Goal: Information Seeking & Learning: Learn about a topic

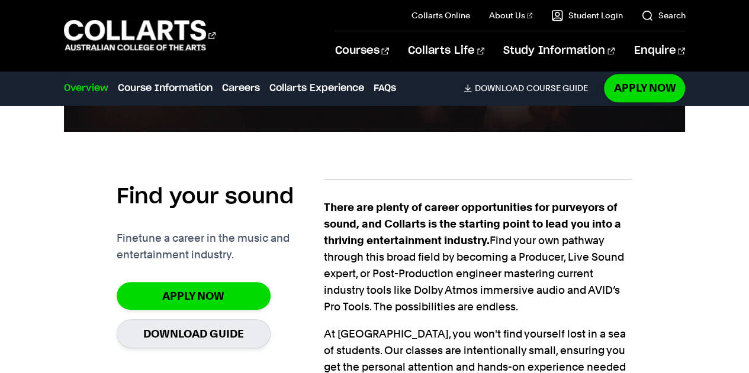
scroll to position [824, 0]
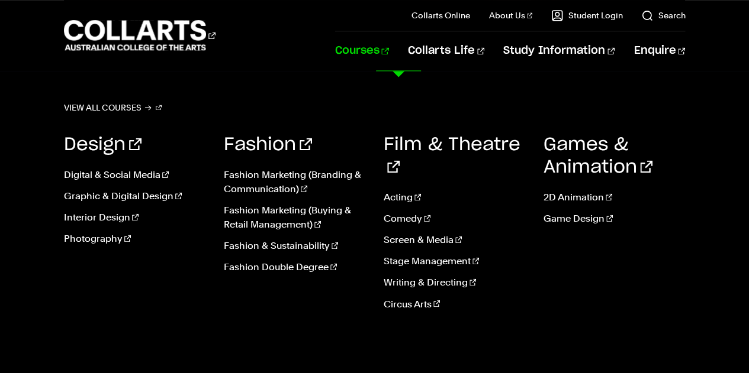
click at [389, 53] on link "Courses" at bounding box center [362, 50] width 54 height 39
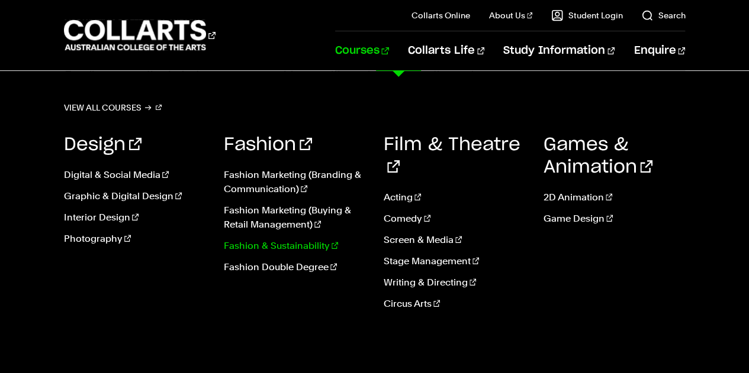
scroll to position [115, 0]
click at [389, 53] on link "Courses" at bounding box center [362, 50] width 54 height 39
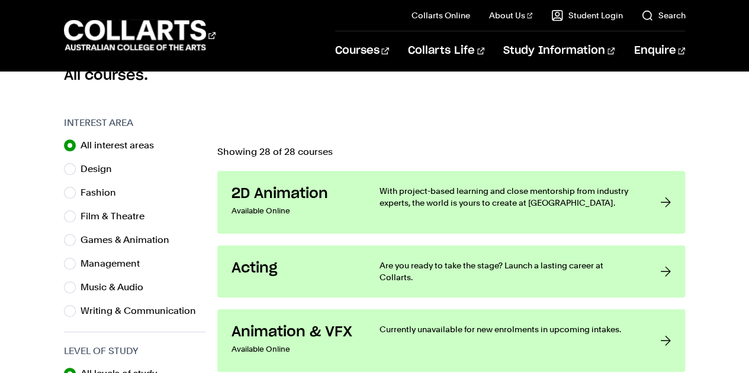
scroll to position [344, 0]
click at [114, 282] on label "Music & Audio" at bounding box center [116, 287] width 72 height 17
click at [76, 282] on input "Music & Audio" at bounding box center [70, 287] width 12 height 12
radio input "true"
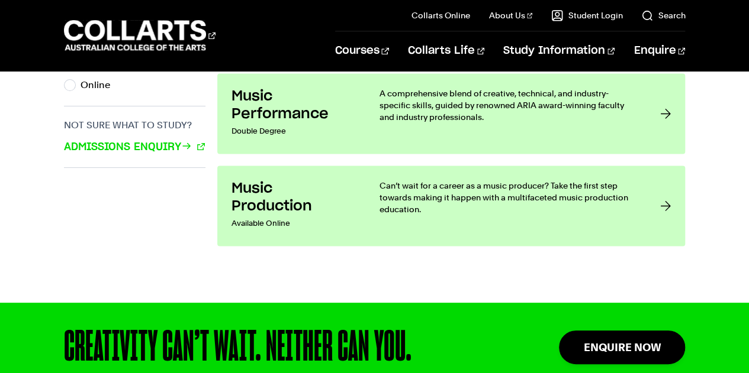
scroll to position [869, 0]
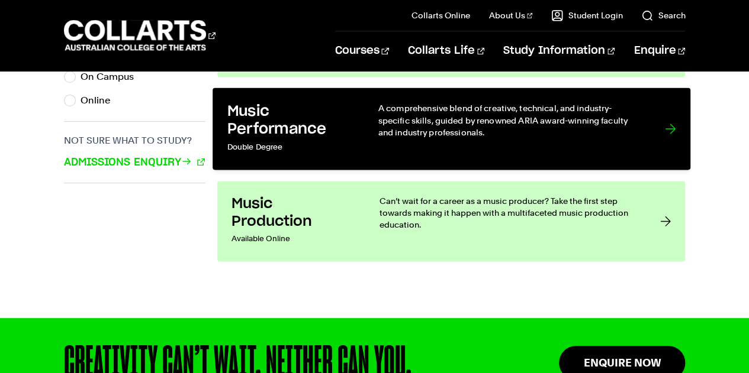
click at [592, 139] on div "A comprehensive blend of creative, technical, and industry-specific skills, gui…" at bounding box center [509, 128] width 263 height 53
click at [676, 127] on link "Music Performance Double Degree A comprehensive blend of creative, technical, a…" at bounding box center [451, 129] width 478 height 82
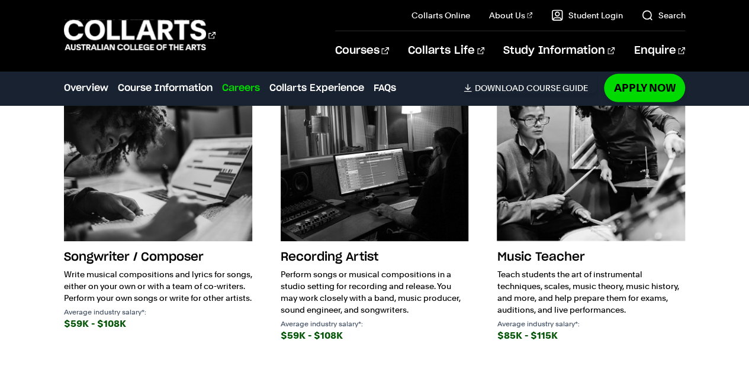
scroll to position [1795, 0]
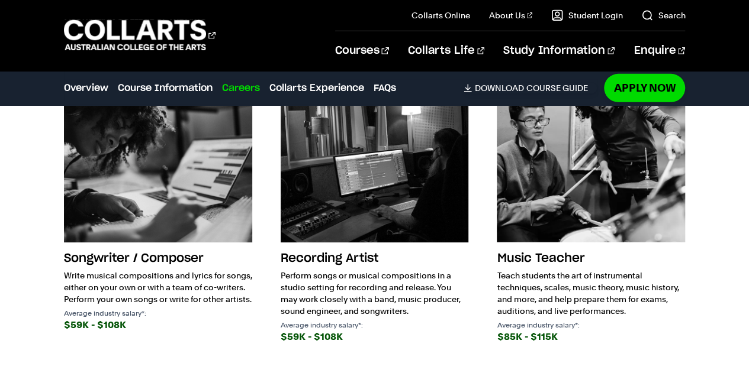
click at [147, 192] on img at bounding box center [158, 148] width 188 height 188
click at [118, 270] on p "Write musical compositions and lyrics for songs, either on your own or with a t…" at bounding box center [158, 288] width 188 height 36
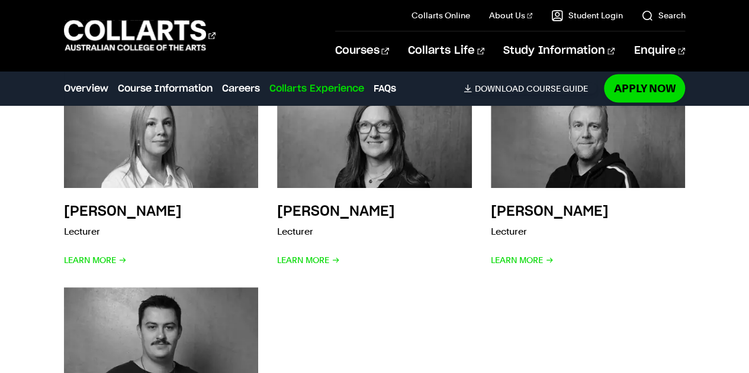
scroll to position [3310, 0]
